Goal: Navigation & Orientation: Find specific page/section

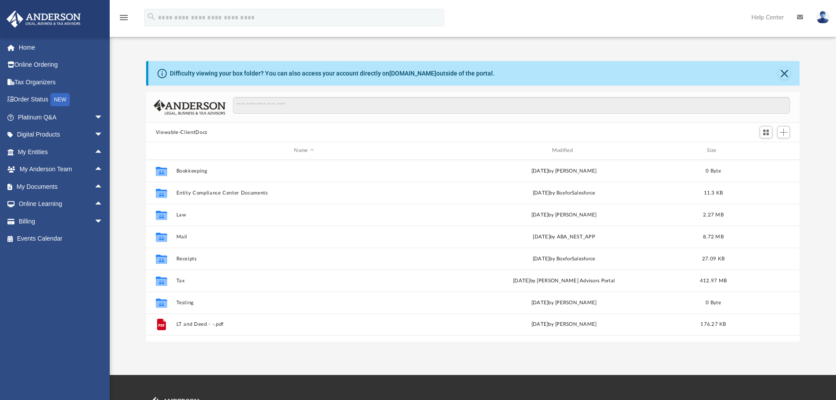
scroll to position [193, 647]
click at [94, 183] on span "arrow_drop_up" at bounding box center [103, 187] width 18 height 18
click at [94, 188] on span "arrow_drop_down" at bounding box center [103, 187] width 18 height 18
click at [34, 47] on link "Home" at bounding box center [61, 48] width 110 height 18
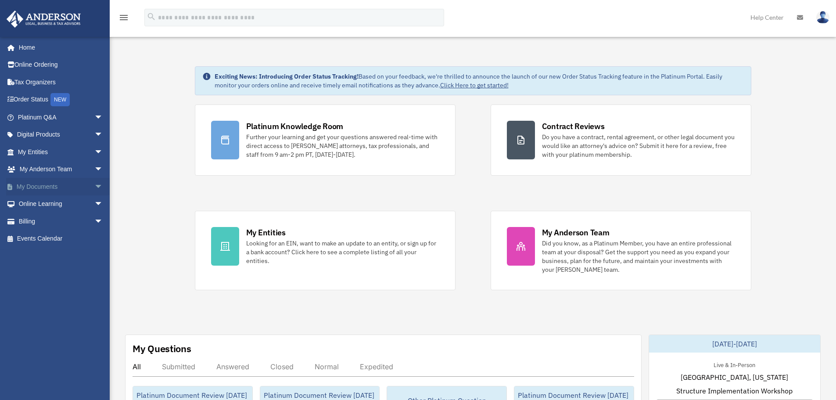
click at [94, 185] on span "arrow_drop_down" at bounding box center [103, 187] width 18 height 18
click at [33, 204] on link "Box" at bounding box center [64, 204] width 104 height 18
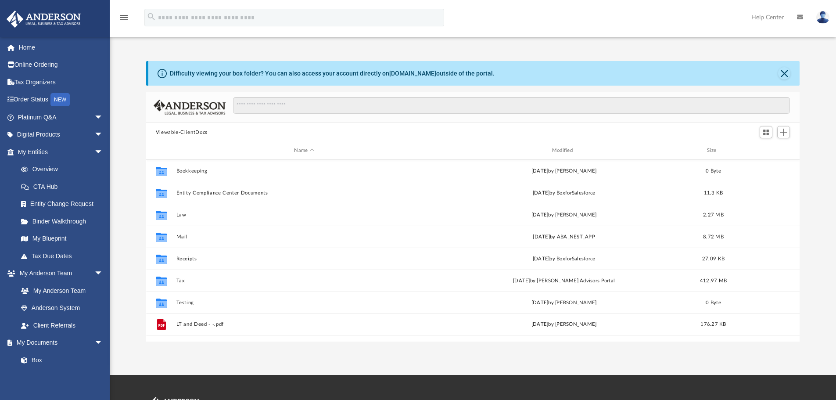
scroll to position [193, 647]
click at [94, 150] on span "arrow_drop_down" at bounding box center [103, 152] width 18 height 18
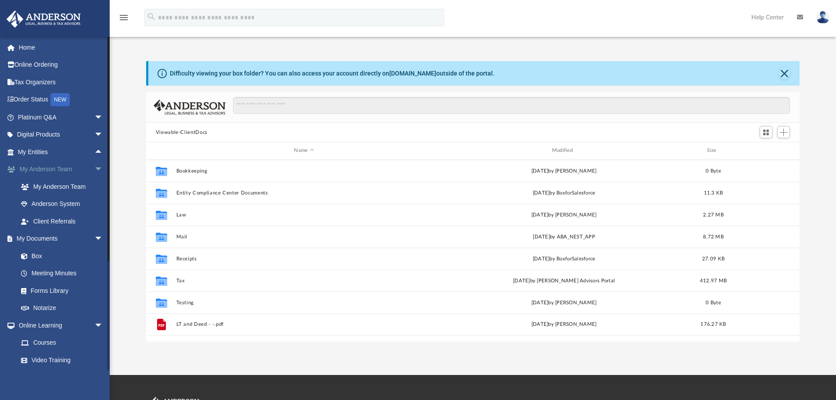
click at [94, 164] on span "arrow_drop_down" at bounding box center [103, 170] width 18 height 18
click at [94, 186] on span "arrow_drop_down" at bounding box center [103, 187] width 18 height 18
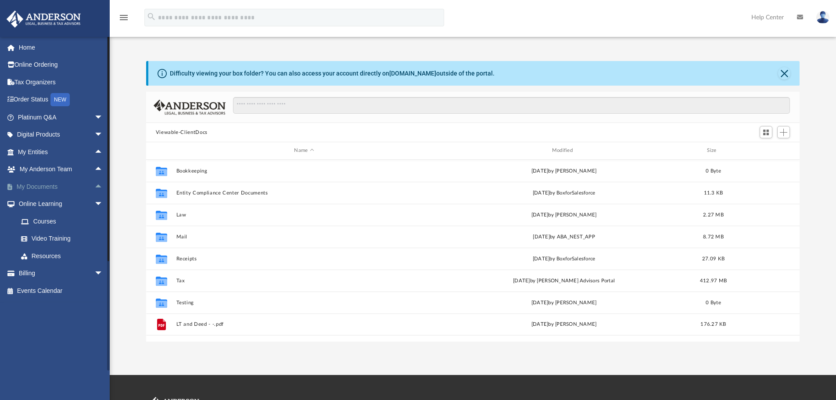
click at [94, 188] on span "arrow_drop_up" at bounding box center [103, 187] width 18 height 18
click at [41, 222] on link "Meeting Minutes" at bounding box center [64, 221] width 104 height 18
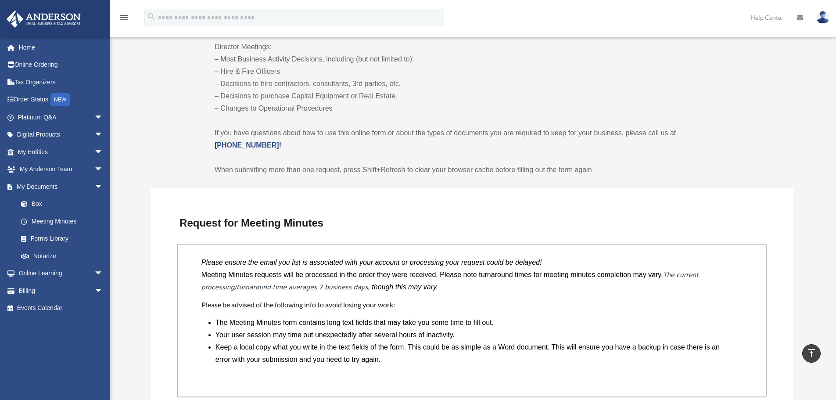
scroll to position [527, 0]
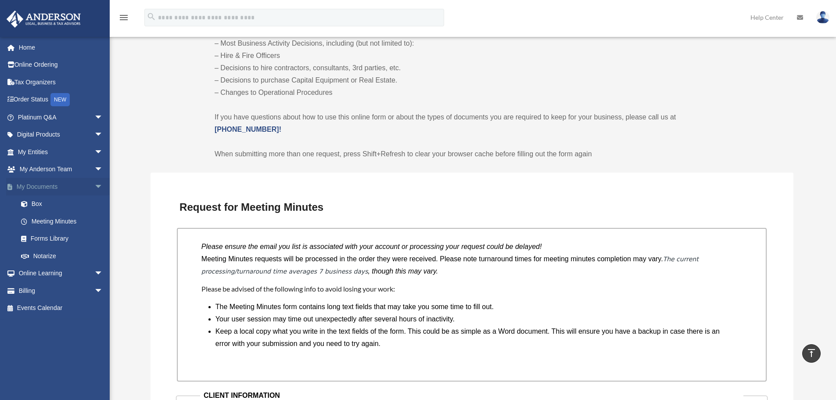
click at [94, 186] on span "arrow_drop_down" at bounding box center [103, 187] width 18 height 18
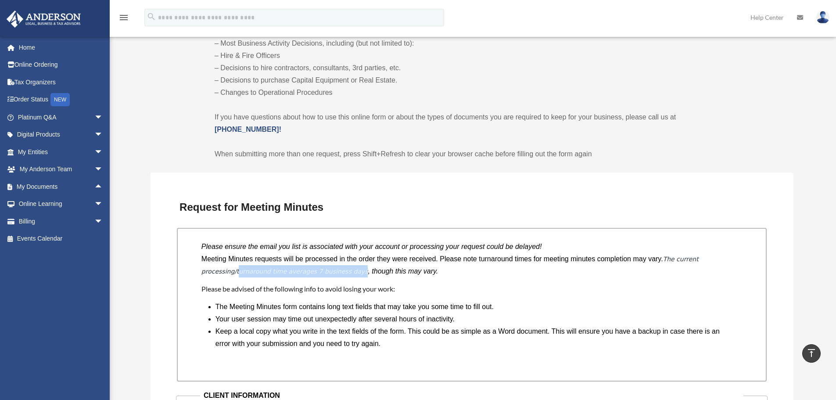
drag, startPoint x: 342, startPoint y: 272, endPoint x: 232, endPoint y: 272, distance: 110.1
click at [233, 272] on p "Meeting Minutes requests will be processed in the order they were received. Ple…" at bounding box center [471, 265] width 541 height 25
click at [212, 268] on em "The current processing/turnaround time averages 7 business days" at bounding box center [449, 264] width 497 height 19
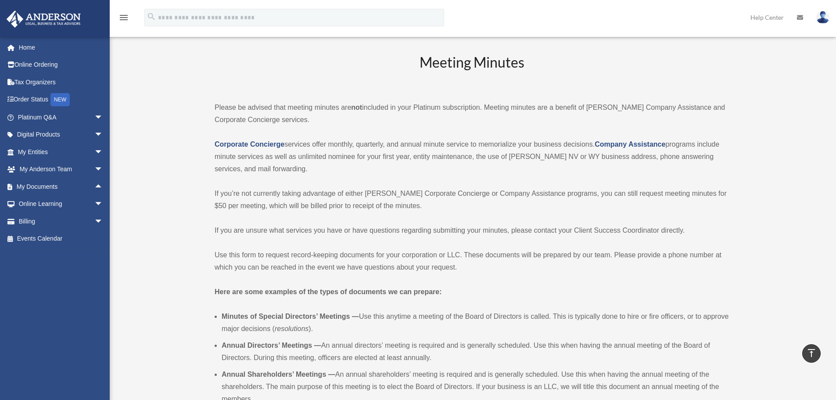
scroll to position [0, 0]
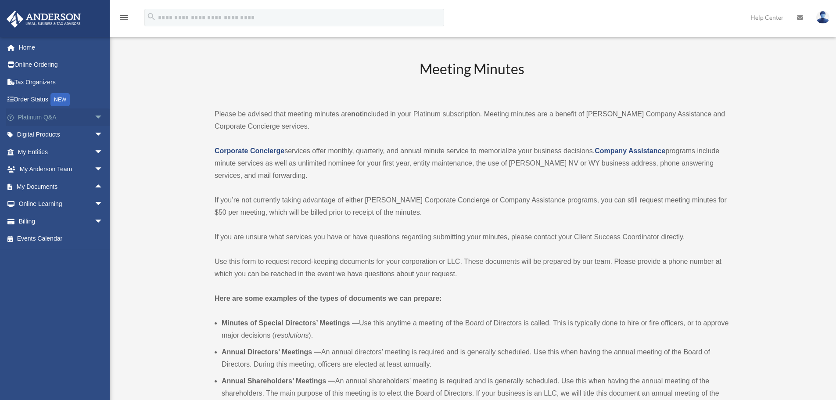
click at [94, 116] on span "arrow_drop_down" at bounding box center [103, 117] width 18 height 18
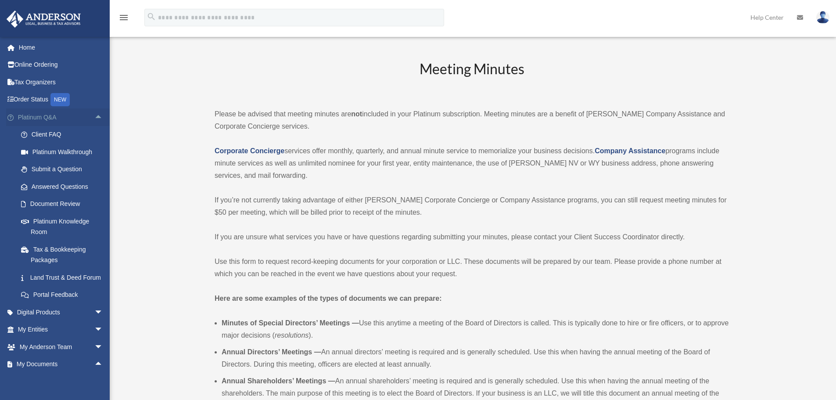
click at [94, 117] on span "arrow_drop_up" at bounding box center [103, 117] width 18 height 18
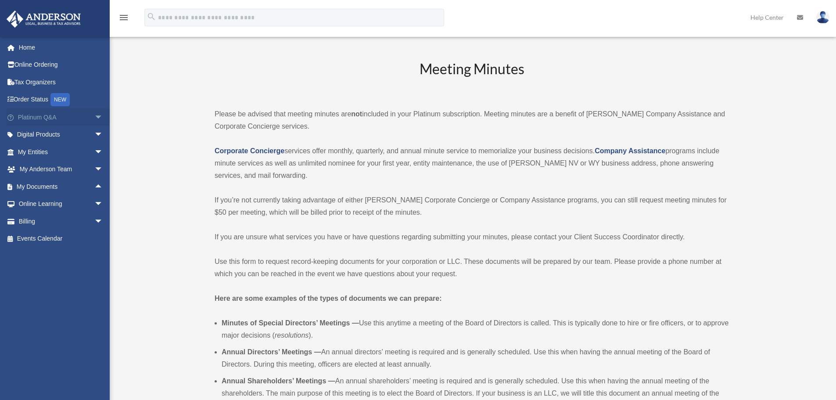
click at [94, 117] on span "arrow_drop_down" at bounding box center [103, 117] width 18 height 18
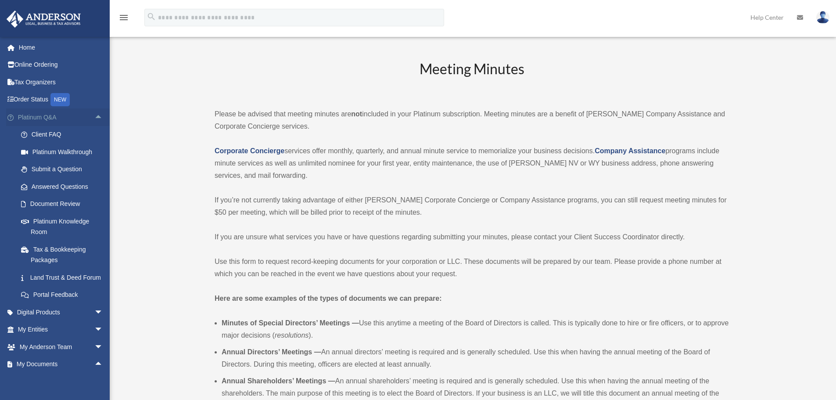
click at [94, 115] on span "arrow_drop_up" at bounding box center [103, 117] width 18 height 18
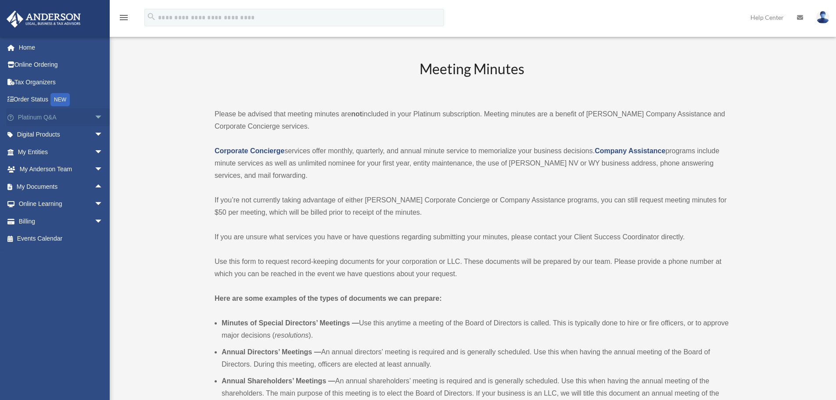
click at [94, 116] on span "arrow_drop_down" at bounding box center [103, 117] width 18 height 18
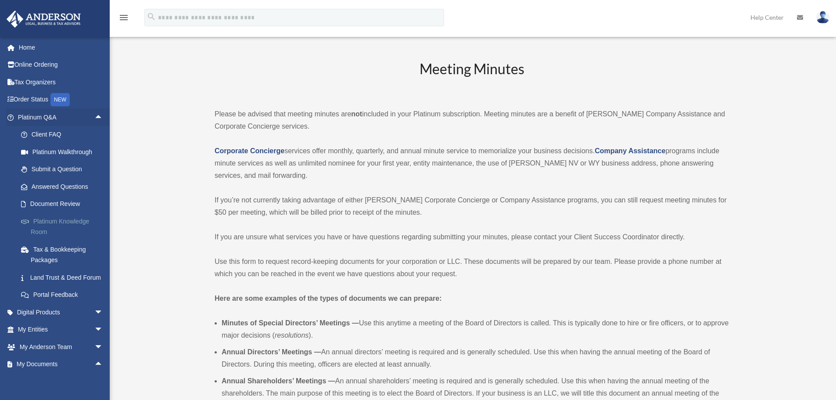
click at [38, 222] on link "Platinum Knowledge Room" at bounding box center [64, 226] width 104 height 28
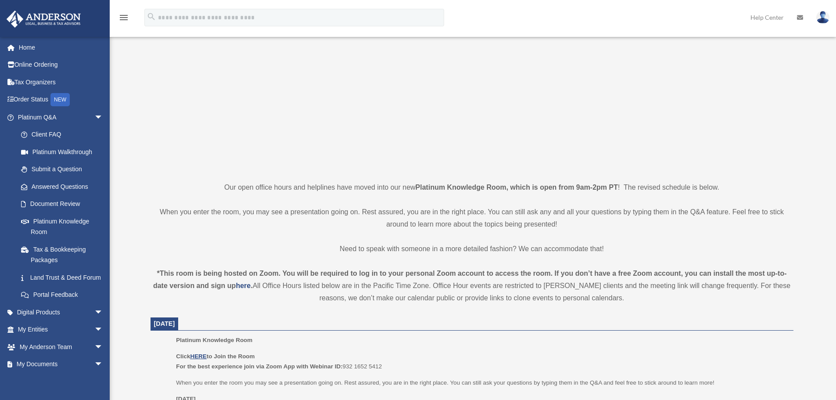
scroll to position [88, 0]
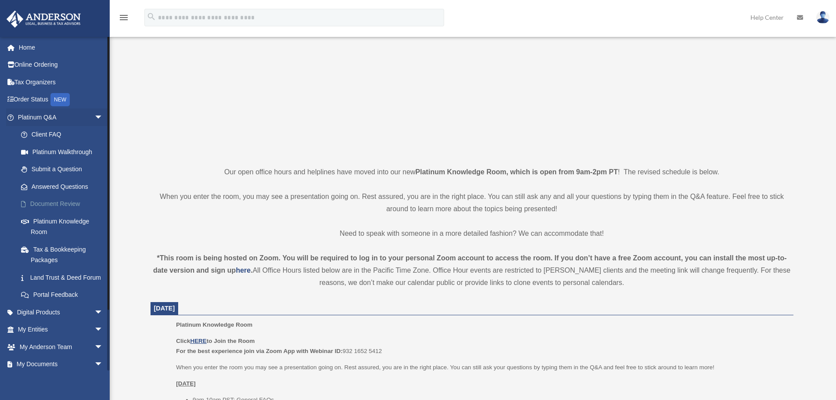
click at [67, 205] on link "Document Review" at bounding box center [64, 204] width 104 height 18
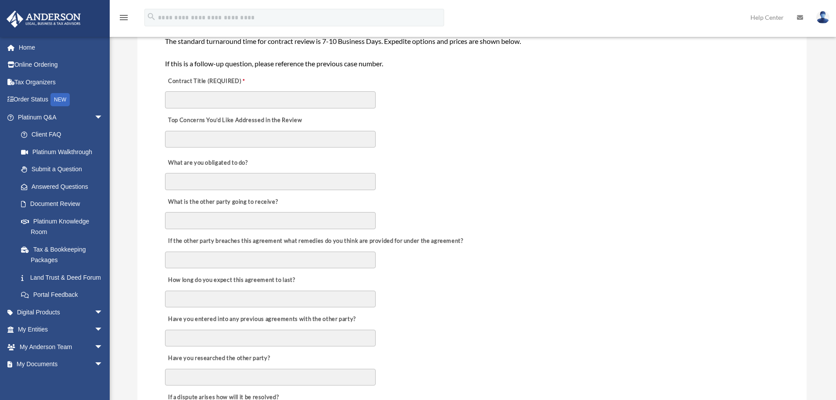
scroll to position [219, 0]
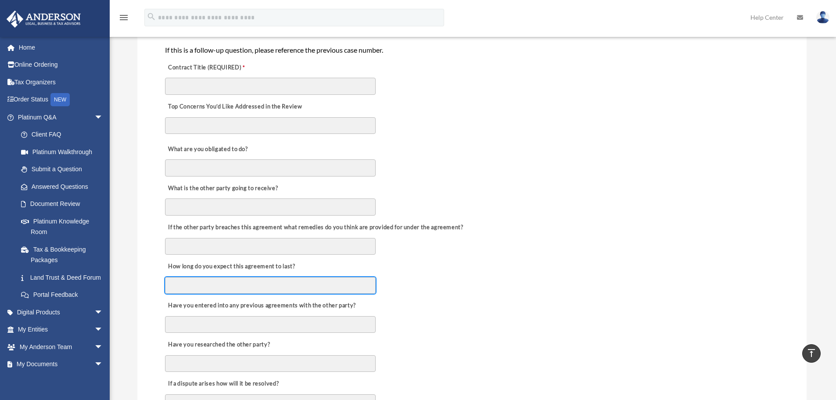
click at [216, 286] on input "How long do you expect this agreement to last?" at bounding box center [270, 285] width 211 height 17
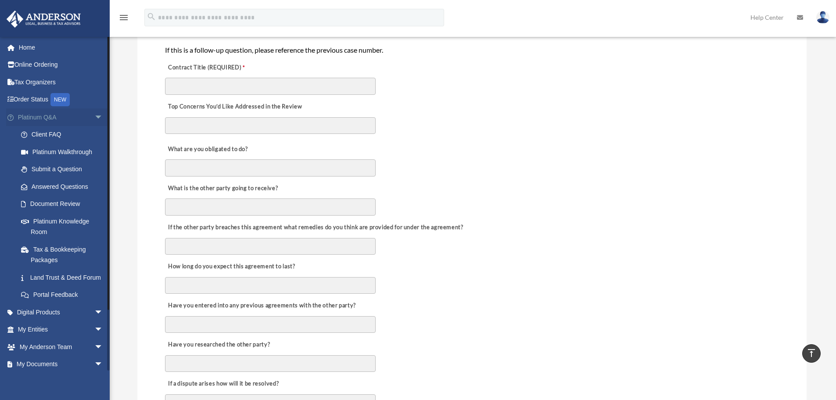
click at [94, 115] on span "arrow_drop_down" at bounding box center [103, 117] width 18 height 18
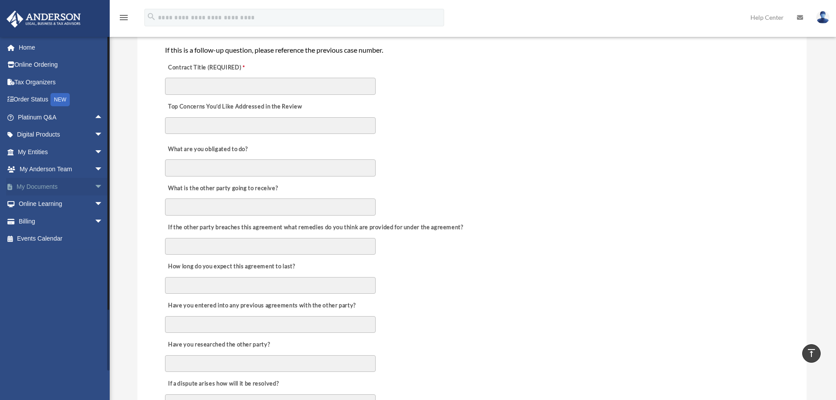
click at [94, 185] on span "arrow_drop_down" at bounding box center [103, 187] width 18 height 18
click at [43, 237] on link "Forms Library" at bounding box center [64, 239] width 104 height 18
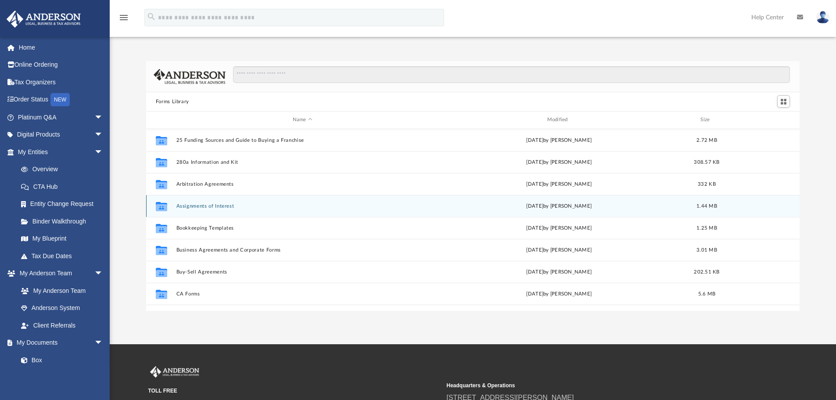
scroll to position [193, 647]
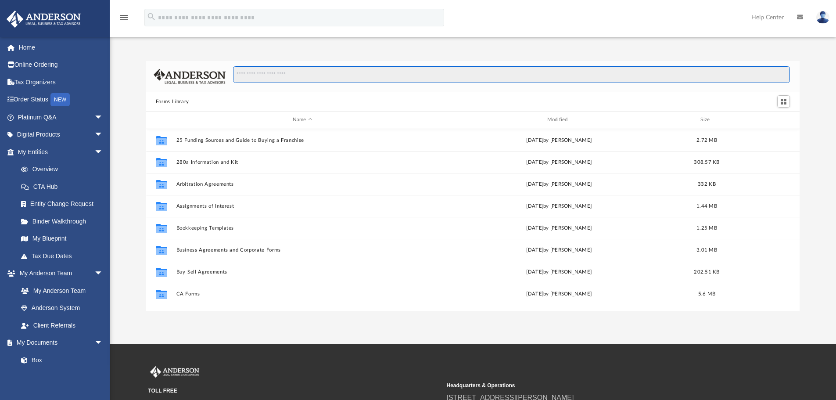
click at [265, 75] on input "Search files and folders" at bounding box center [511, 74] width 557 height 17
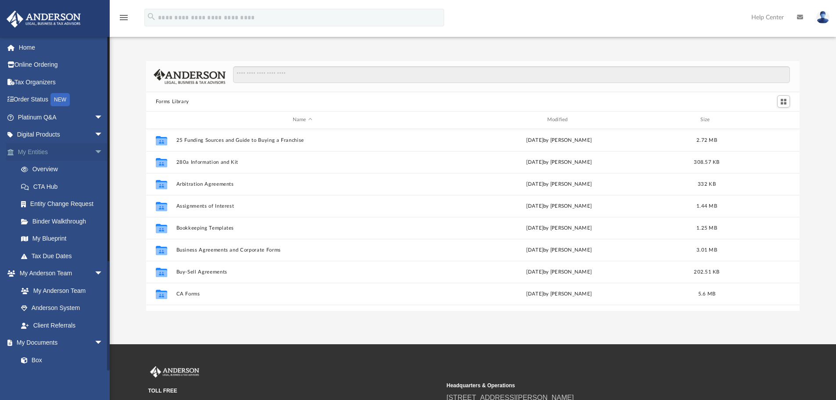
click at [94, 153] on span "arrow_drop_down" at bounding box center [103, 152] width 18 height 18
click at [94, 169] on span "arrow_drop_down" at bounding box center [103, 170] width 18 height 18
click at [94, 183] on span "arrow_drop_down" at bounding box center [103, 187] width 18 height 18
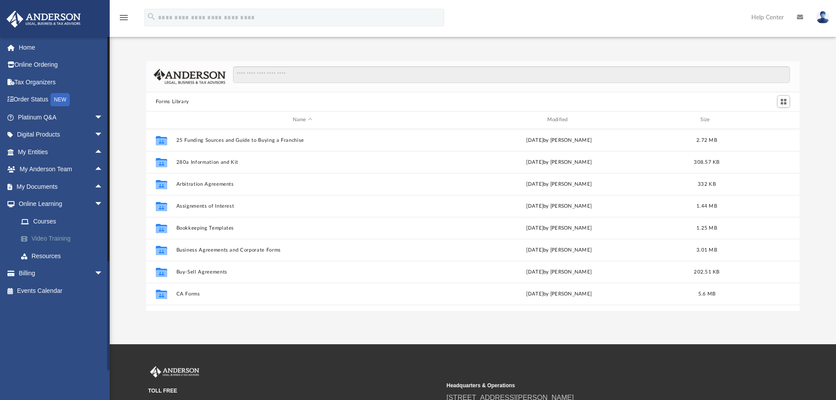
click at [52, 237] on link "Video Training" at bounding box center [64, 239] width 104 height 18
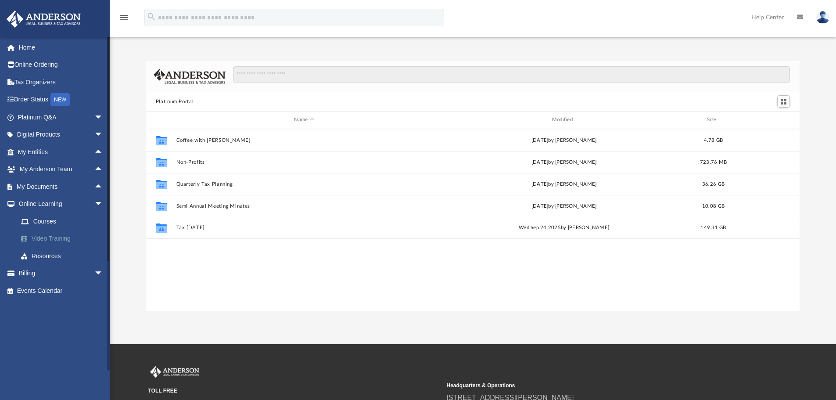
scroll to position [193, 647]
click at [50, 253] on link "Resources" at bounding box center [64, 256] width 104 height 18
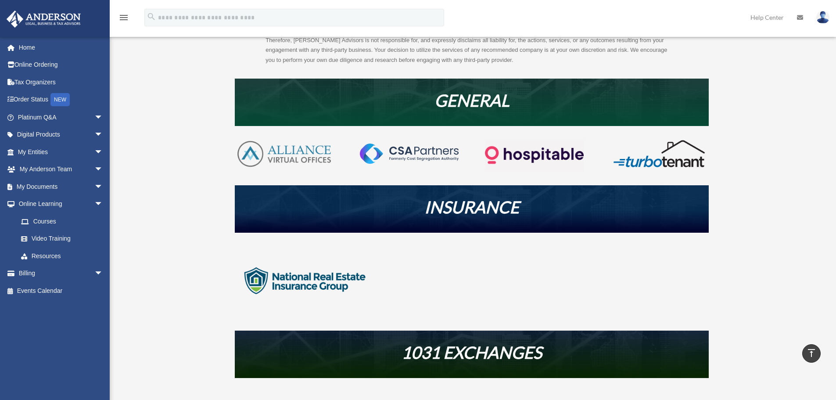
scroll to position [132, 0]
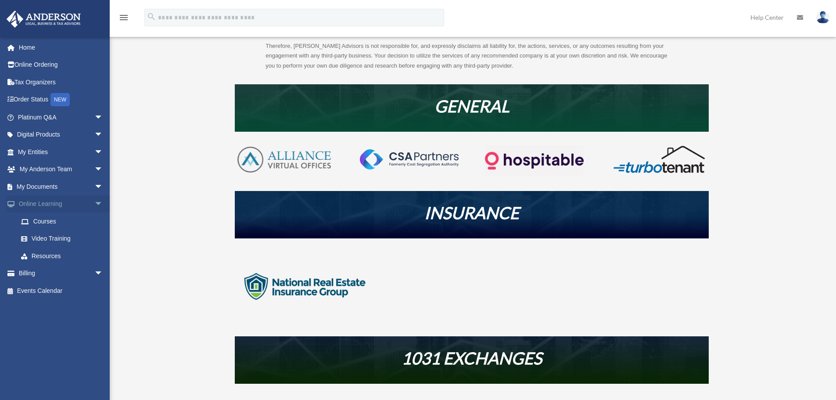
click at [94, 202] on span "arrow_drop_down" at bounding box center [103, 204] width 18 height 18
click at [94, 114] on span "arrow_drop_down" at bounding box center [103, 117] width 18 height 18
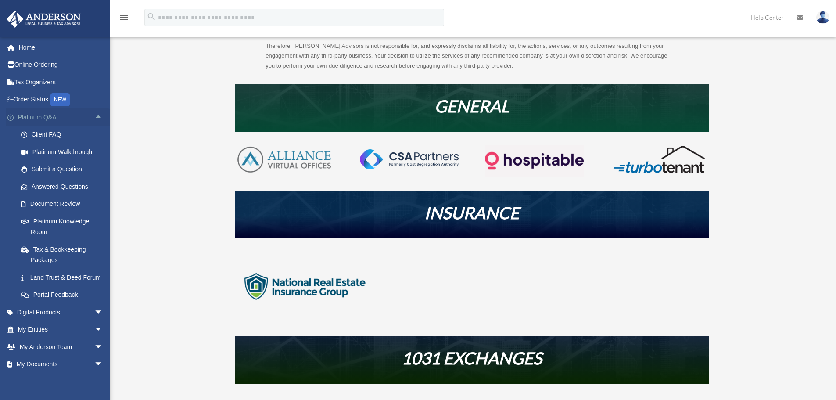
click at [94, 113] on span "arrow_drop_up" at bounding box center [103, 117] width 18 height 18
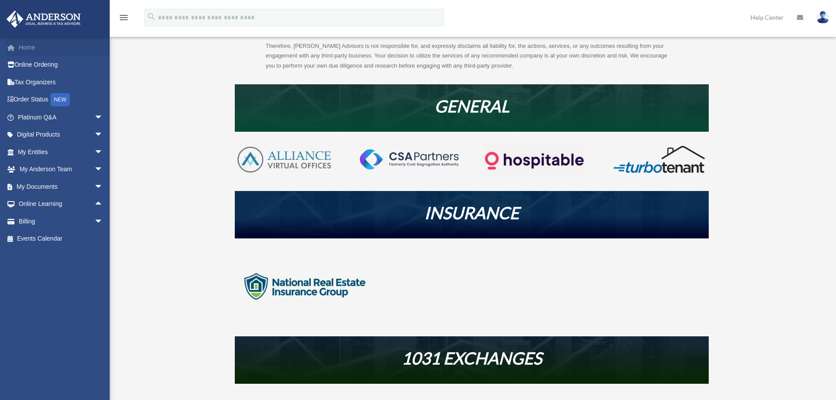
click at [45, 48] on link "Home" at bounding box center [61, 48] width 110 height 18
